Goal: Task Accomplishment & Management: Complete application form

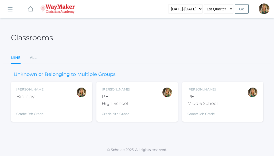
click at [52, 105] on div "[PERSON_NAME] Biology Grade: 9th Grade BIO" at bounding box center [51, 101] width 70 height 29
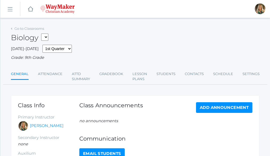
click at [197, 141] on h1 "Communication" at bounding box center [165, 139] width 173 height 6
click at [52, 75] on link "Attendance" at bounding box center [50, 74] width 25 height 11
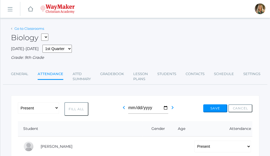
click at [29, 29] on link "Go to Classrooms" at bounding box center [29, 28] width 30 height 4
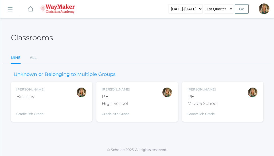
click at [206, 104] on div "Middle School" at bounding box center [202, 104] width 30 height 6
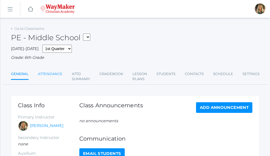
click at [56, 75] on link "Attendance" at bounding box center [50, 74] width 25 height 11
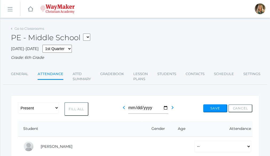
click at [71, 110] on button "Fill All" at bounding box center [76, 110] width 24 height 14
select select "P"
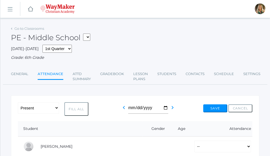
select select "P"
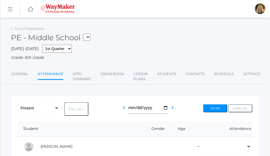
select select "P"
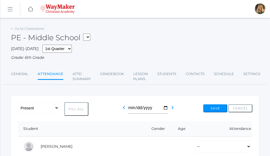
select select "P"
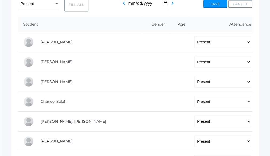
scroll to position [107, 0]
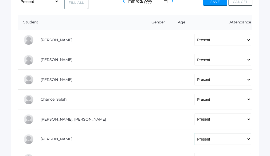
click at [248, 140] on select "-- Present Tardy Excused Tardy Unexcused Absent Excused Absent Unexcused" at bounding box center [222, 140] width 57 height 12
select select "AE"
click at [194, 134] on select "-- Present Tardy Excused Tardy Unexcused Absent Excused Absent Unexcused" at bounding box center [222, 140] width 57 height 12
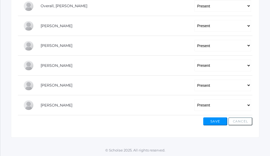
scroll to position [361, 0]
click at [220, 119] on button "Save" at bounding box center [215, 121] width 24 height 8
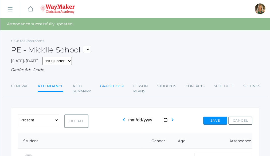
click at [120, 87] on link "Gradebook" at bounding box center [112, 86] width 24 height 11
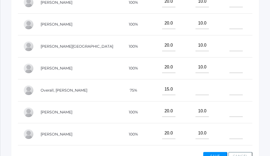
scroll to position [132, 0]
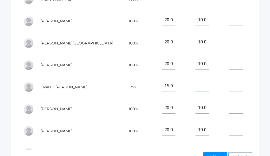
click at [195, 90] on input"] "text" at bounding box center [201, 86] width 13 height 12
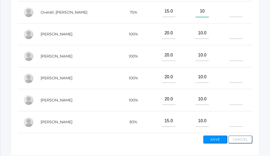
scroll to position [238, 0]
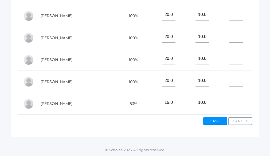
type input"] "10"
click at [229, 102] on input"] "text" at bounding box center [235, 103] width 13 height 12
type input"] "16"
click at [229, 81] on input"] "text" at bounding box center [235, 81] width 13 height 12
type input"] "20"
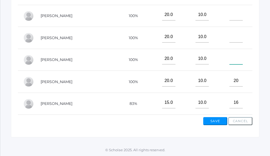
click at [229, 57] on input"] "text" at bounding box center [235, 59] width 13 height 12
type input"] "20"
click at [229, 35] on input"] "text" at bounding box center [235, 37] width 13 height 12
type input"] "20"
click at [231, 14] on input"] "text" at bounding box center [235, 15] width 13 height 12
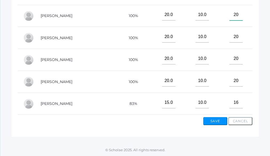
type input"] "20"
click at [212, 121] on button "Save" at bounding box center [215, 121] width 24 height 8
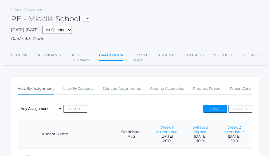
scroll to position [80, 0]
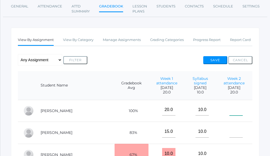
click at [229, 112] on input"] "text" at bounding box center [235, 110] width 13 height 12
type input"] "20"
click at [229, 134] on input"] "text" at bounding box center [235, 132] width 13 height 12
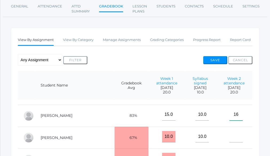
scroll to position [27, 0]
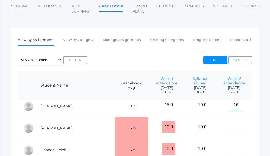
type input"] "16"
click at [233, 129] on input"] "text" at bounding box center [235, 128] width 13 height 12
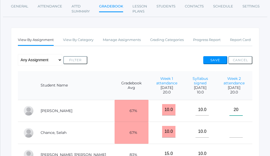
scroll to position [53, 0]
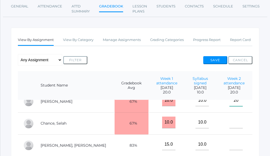
type input"] "20"
click at [231, 124] on input"] "text" at bounding box center [235, 123] width 13 height 12
type input"] "14"
click at [229, 149] on input"] "text" at bounding box center [235, 145] width 13 height 12
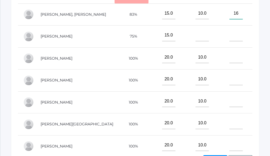
scroll to position [205, 0]
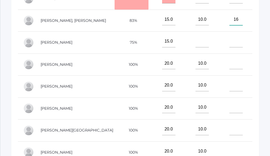
type input"] "16"
click at [229, 69] on input"] "text" at bounding box center [235, 64] width 13 height 12
type input"] "20"
click at [229, 85] on input"] "text" at bounding box center [235, 86] width 13 height 12
type input"] "20"
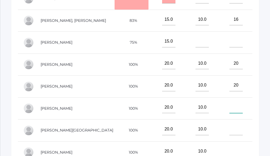
click at [229, 109] on input"] "text" at bounding box center [235, 108] width 13 height 12
type input"] "20"
click at [231, 131] on input"] "text" at bounding box center [235, 130] width 13 height 12
type input"] "20"
click at [229, 150] on input"] "text" at bounding box center [235, 152] width 13 height 12
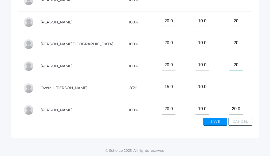
scroll to position [107, 0]
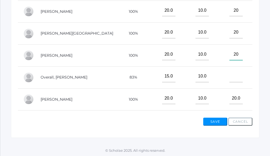
type input"] "20"
drag, startPoint x: 230, startPoint y: 82, endPoint x: 233, endPoint y: 81, distance: 3.2
click at [230, 82] on input"] "text" at bounding box center [235, 77] width 13 height 12
type input"] "20"
click at [220, 120] on button "Save" at bounding box center [215, 122] width 24 height 8
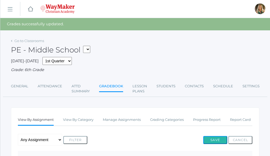
click at [217, 138] on button "Save" at bounding box center [215, 140] width 24 height 8
